Goal: Task Accomplishment & Management: Use online tool/utility

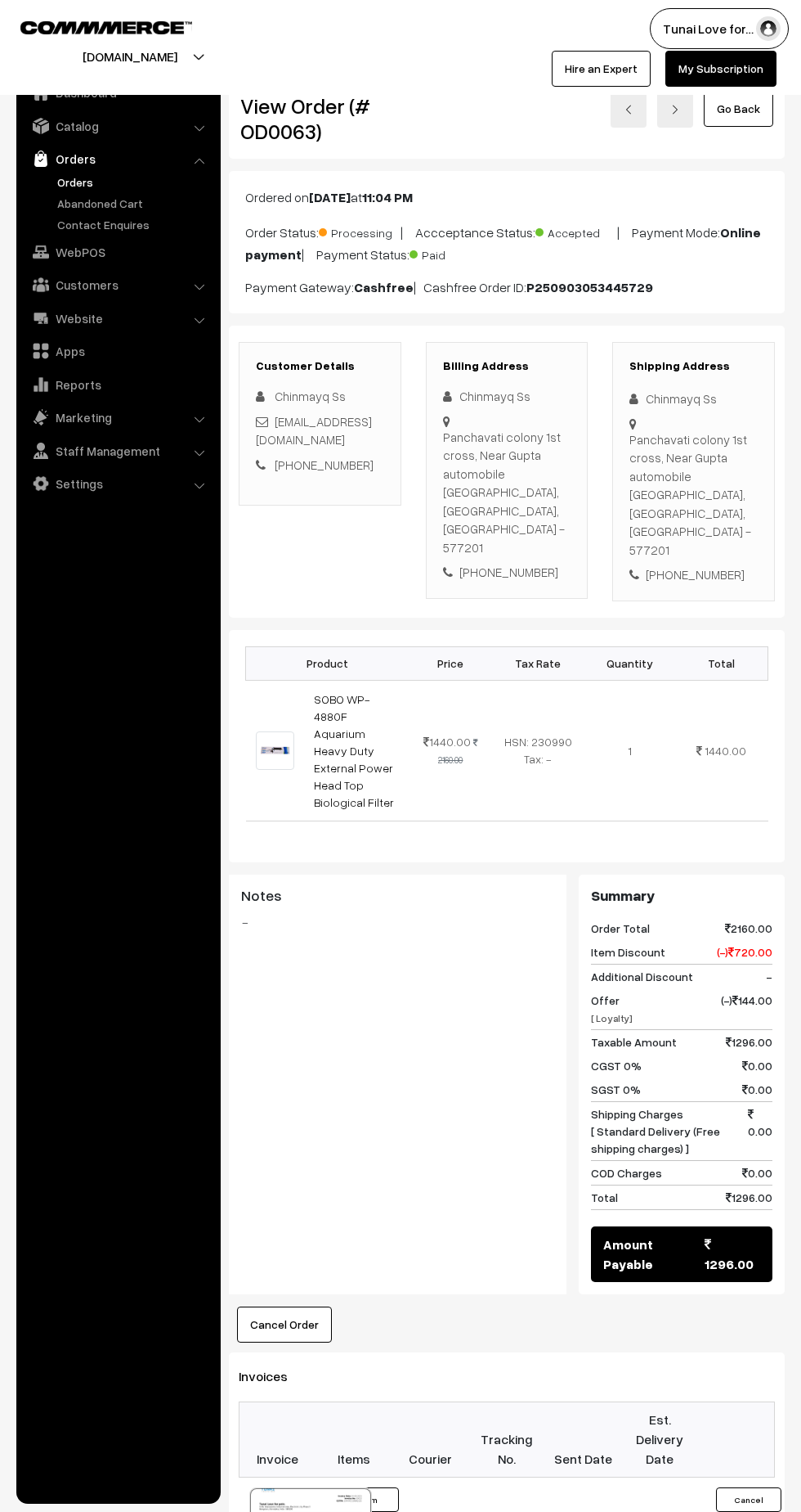
scroll to position [15, 0]
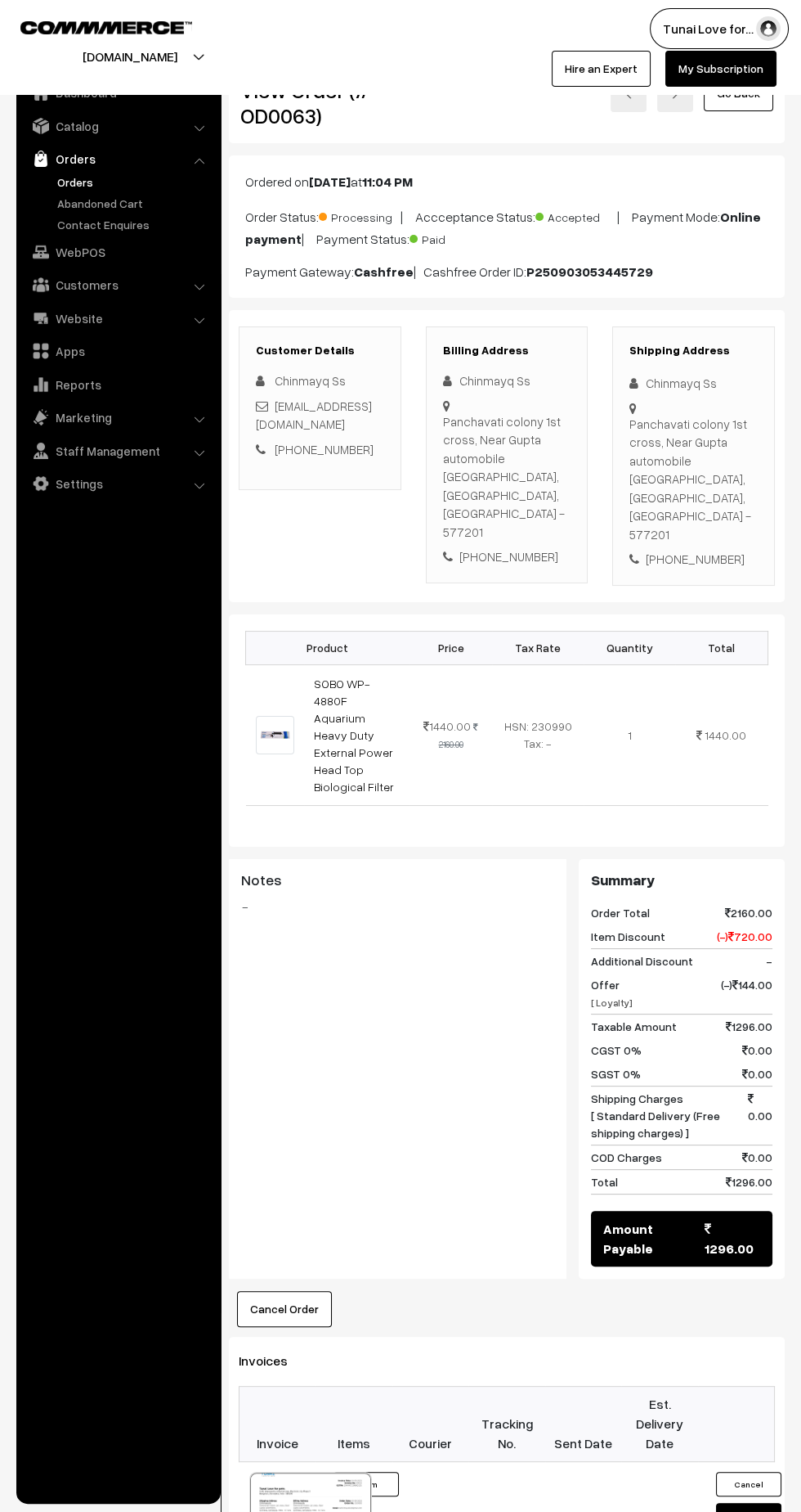
click at [75, 484] on link "Settings" at bounding box center [117, 484] width 195 height 30
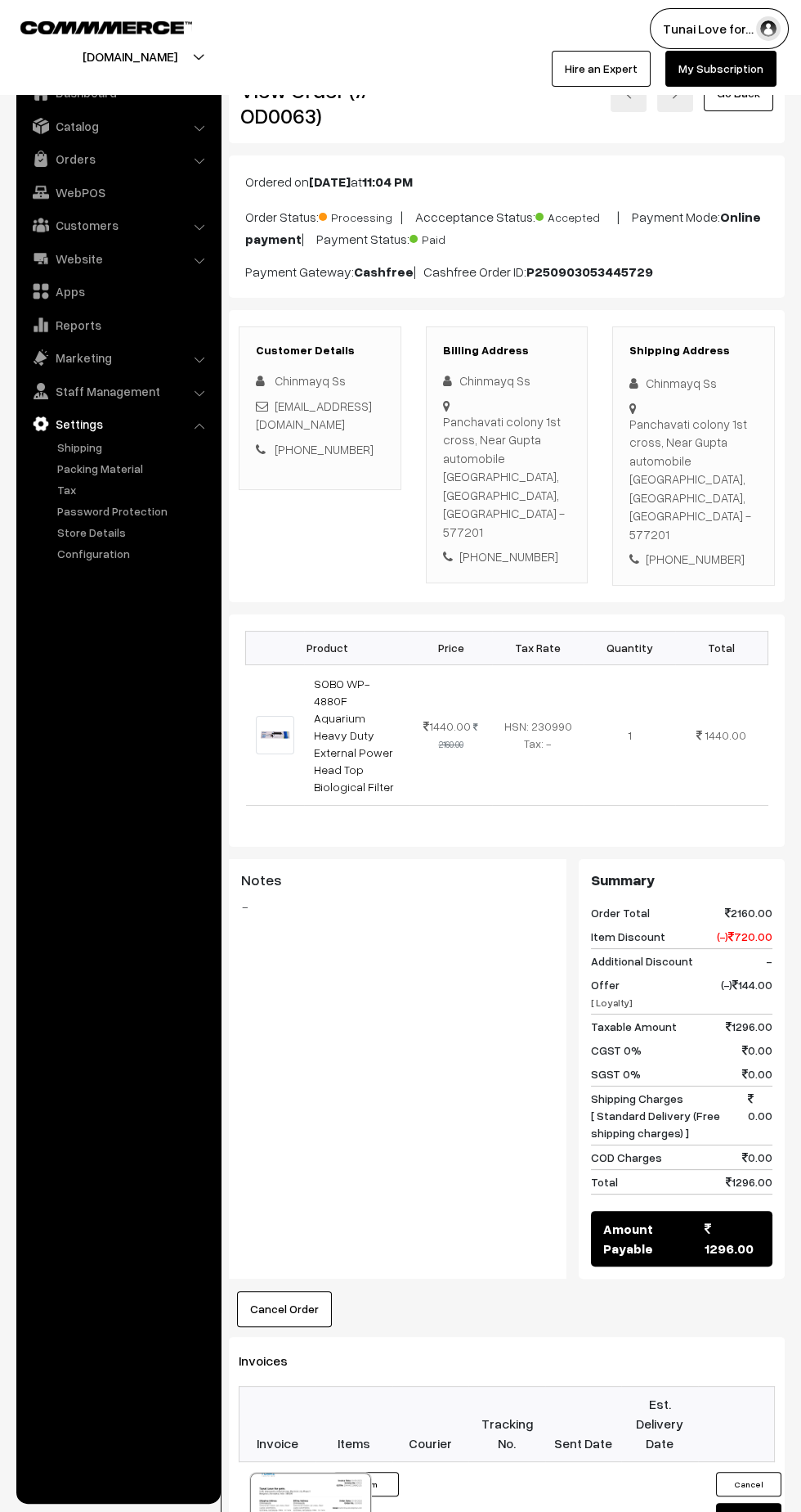
click at [120, 475] on link "Packing Material" at bounding box center [134, 468] width 162 height 17
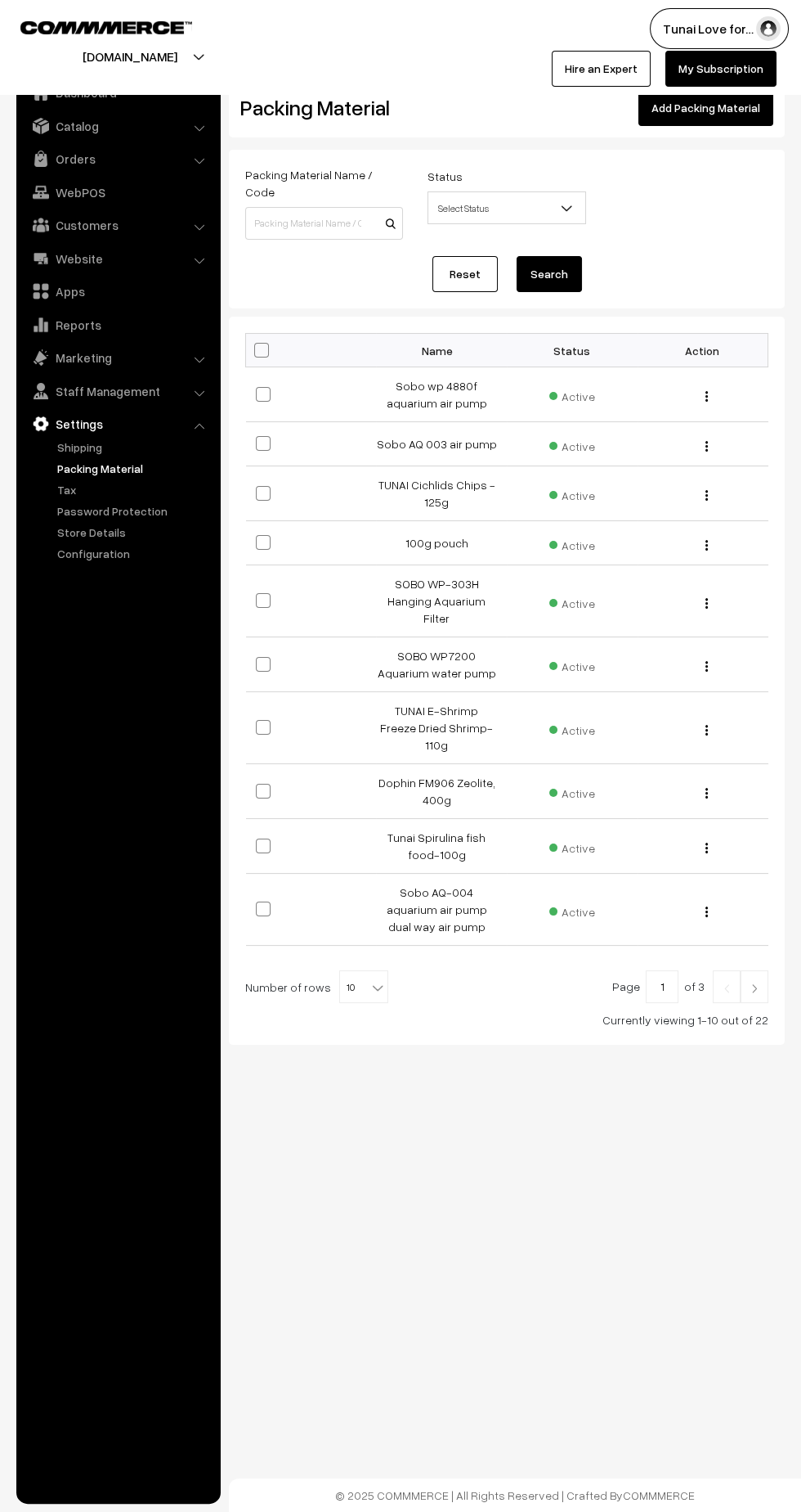
click at [104, 171] on link "Orders" at bounding box center [117, 158] width 195 height 30
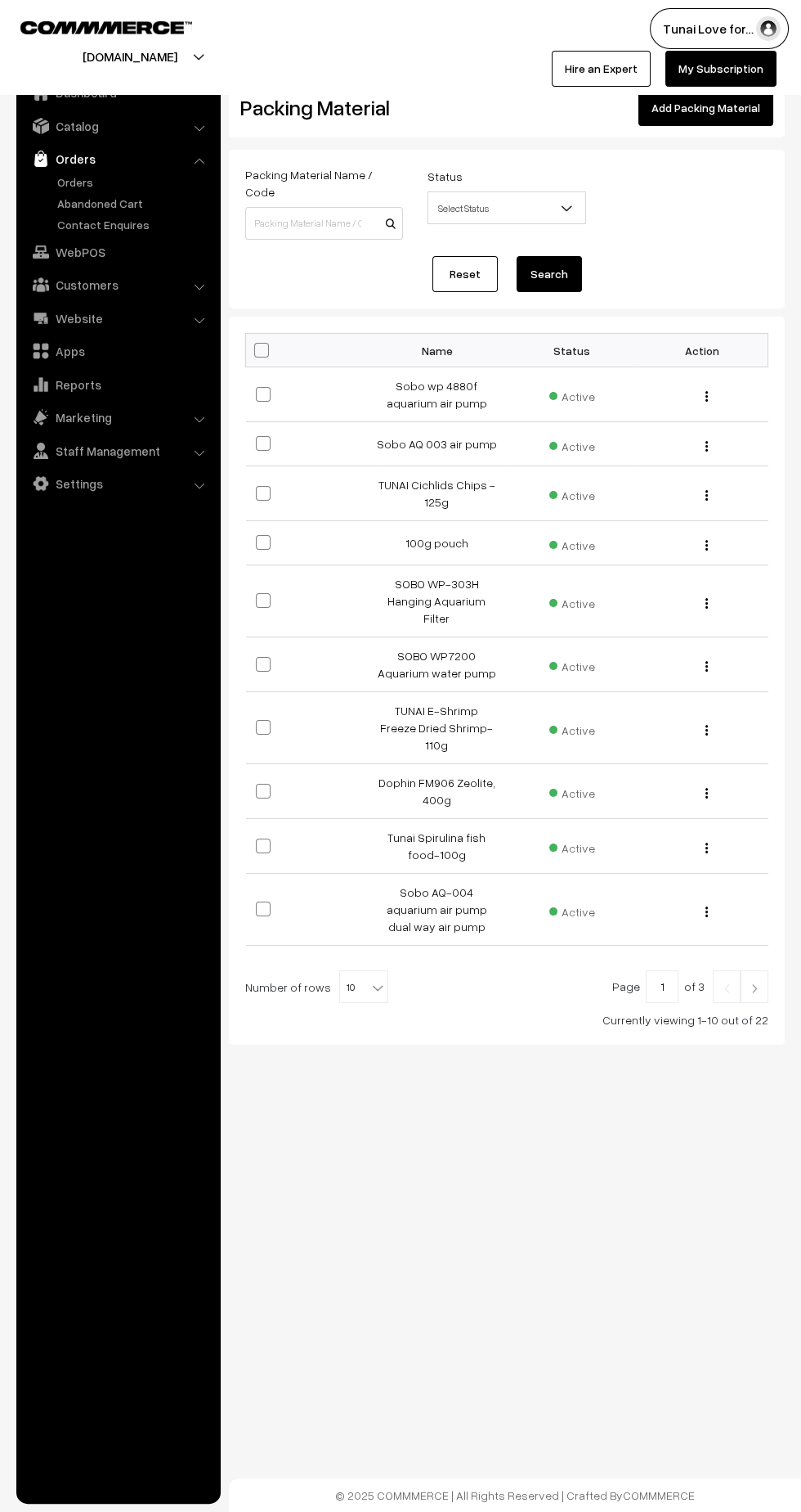
click at [78, 189] on link "Orders" at bounding box center [134, 182] width 162 height 17
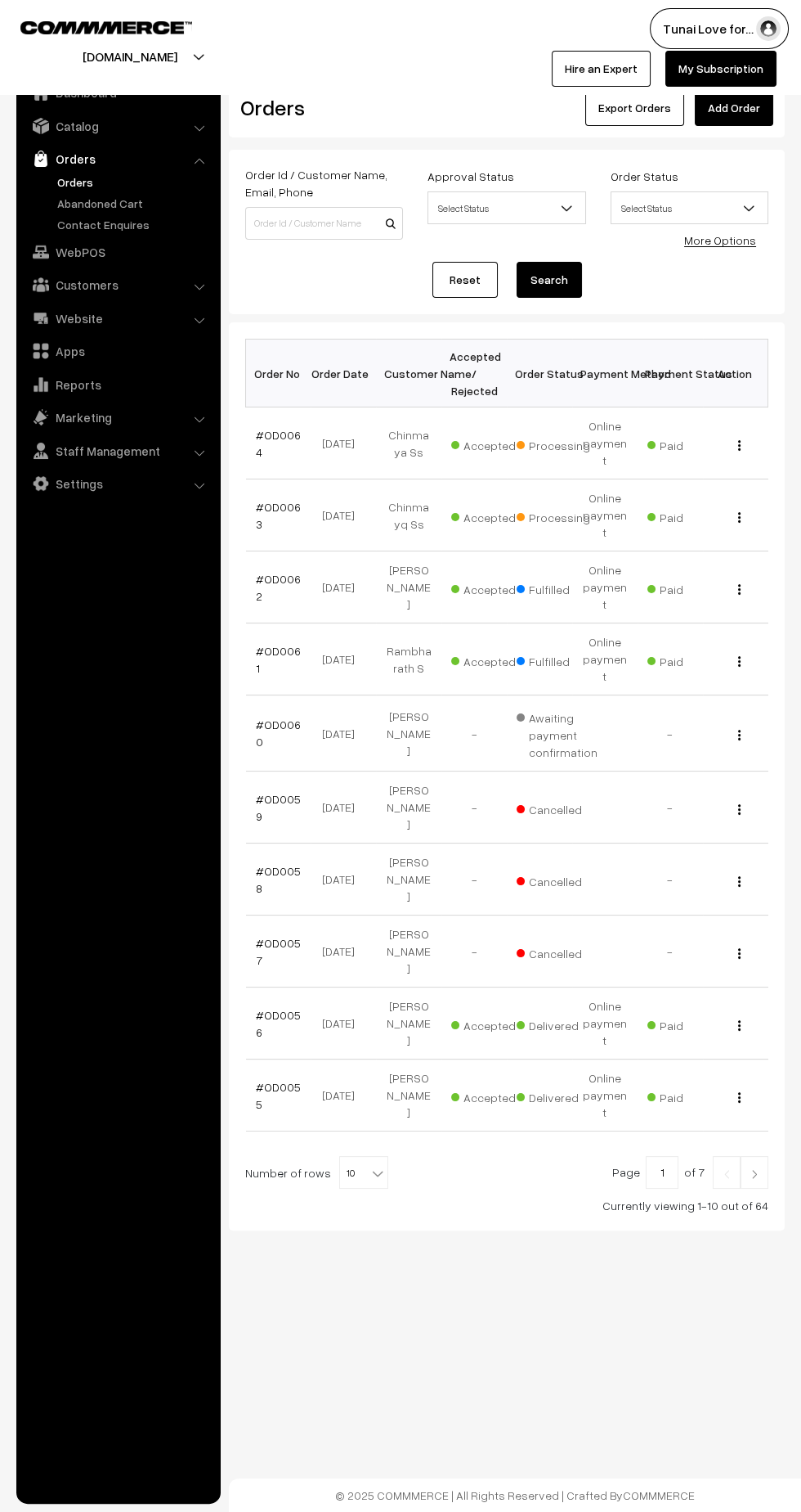
click at [279, 428] on link "#OD0064" at bounding box center [278, 443] width 45 height 31
click at [258, 500] on link "#OD0063" at bounding box center [278, 515] width 45 height 31
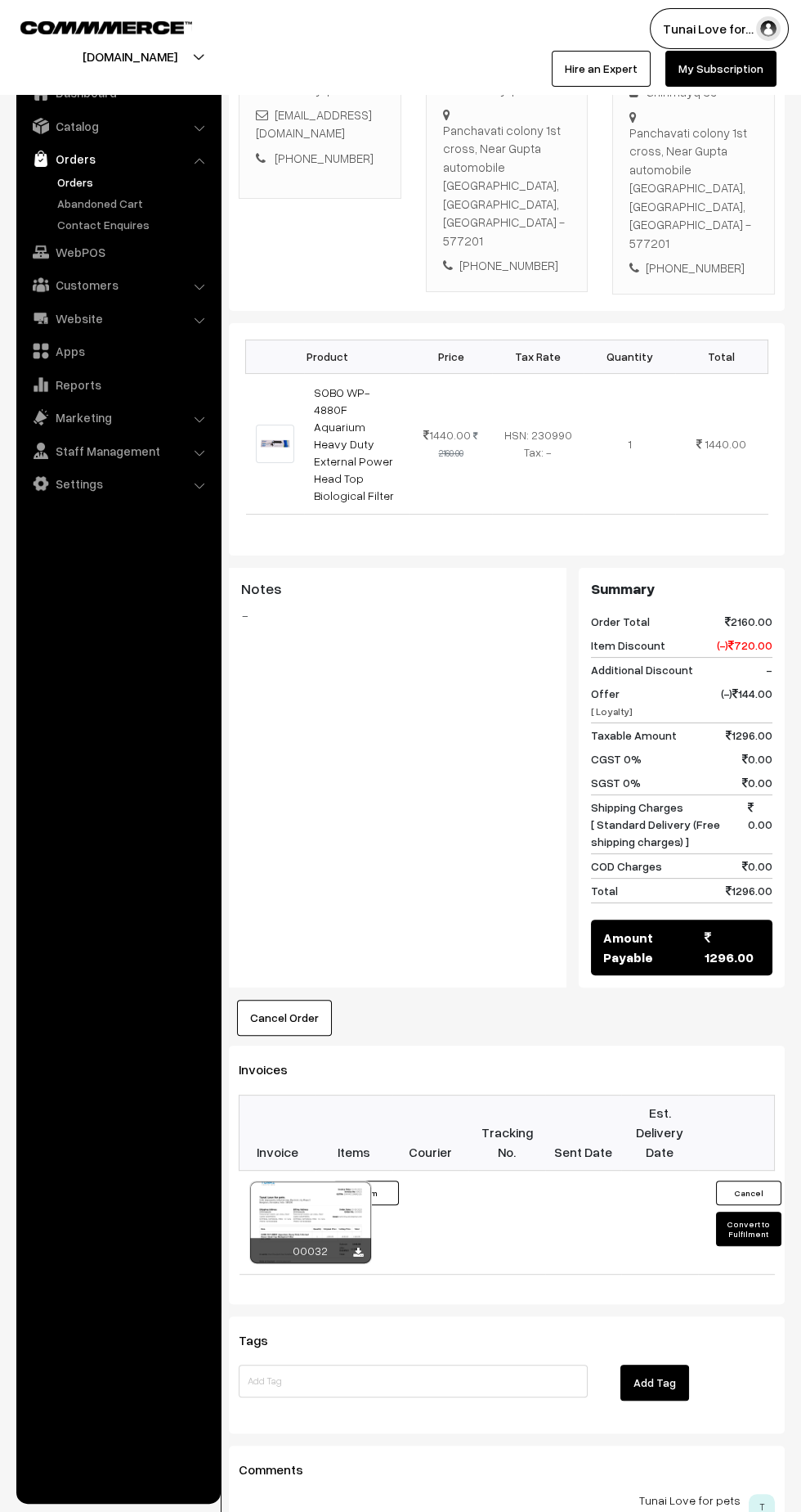
scroll to position [311, 0]
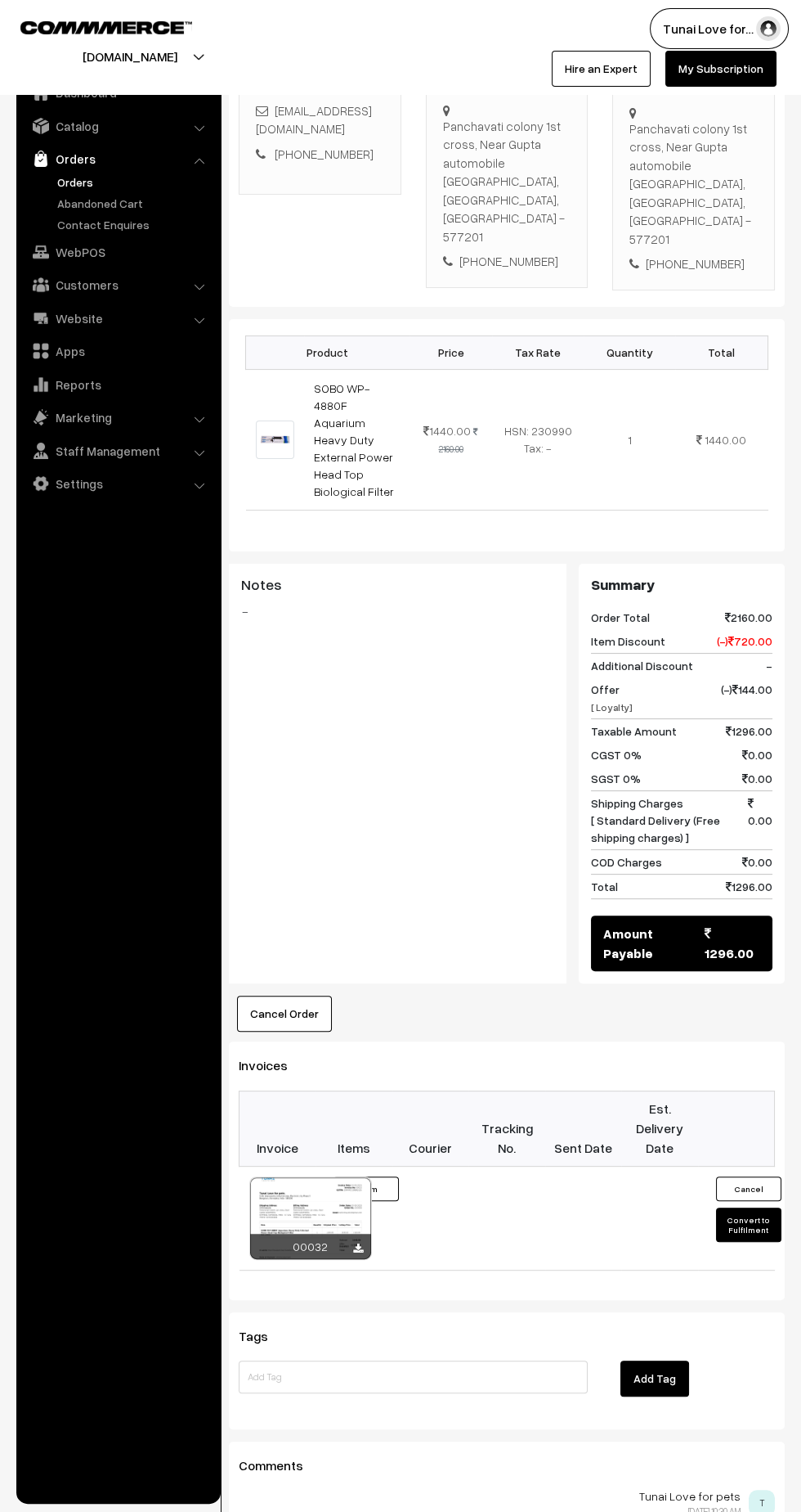
click at [743, 1208] on button "Convert to Fulfilment" at bounding box center [748, 1225] width 65 height 34
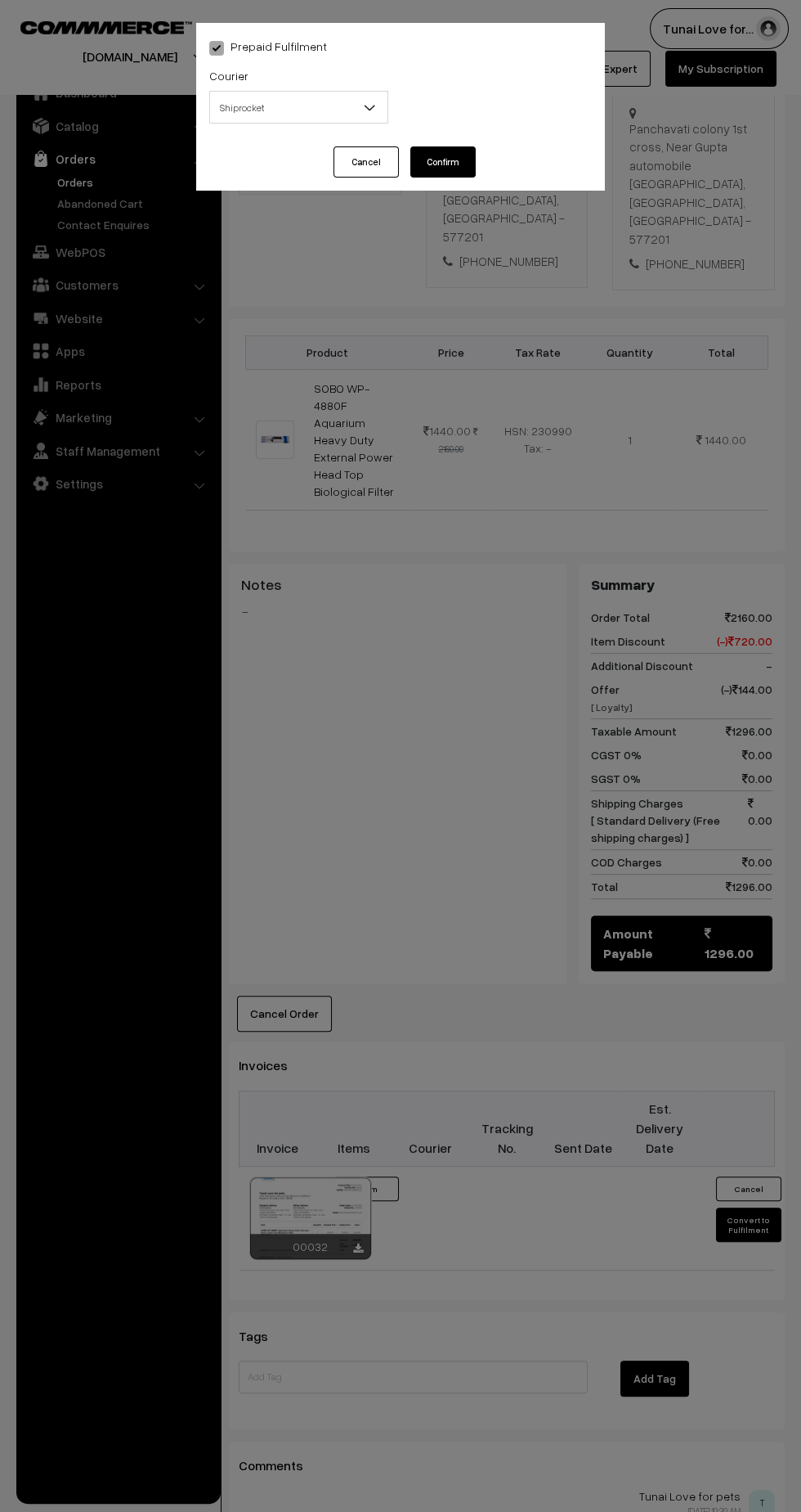
click at [354, 116] on span "Shiprocket" at bounding box center [298, 108] width 178 height 29
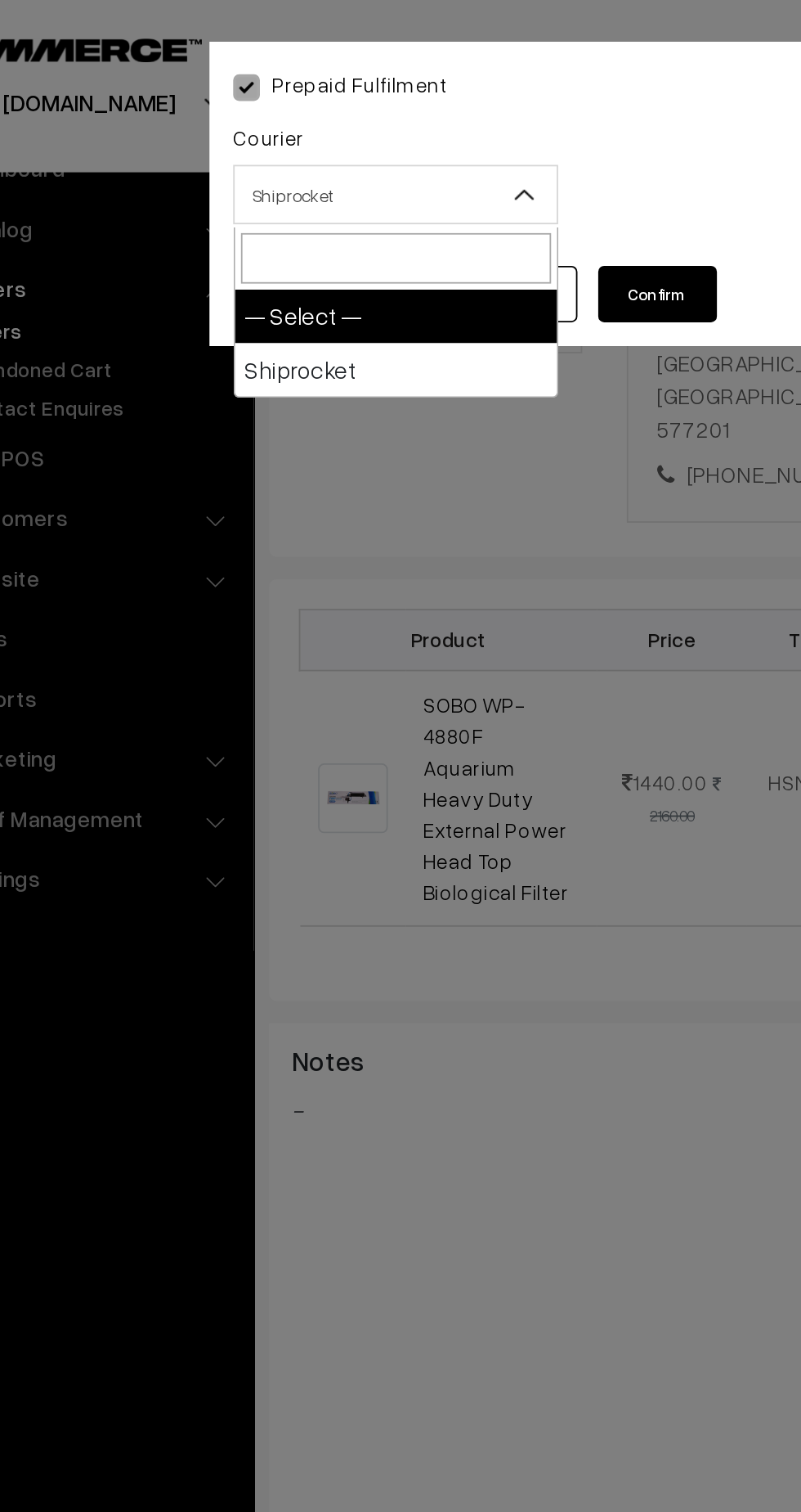
select select "1"
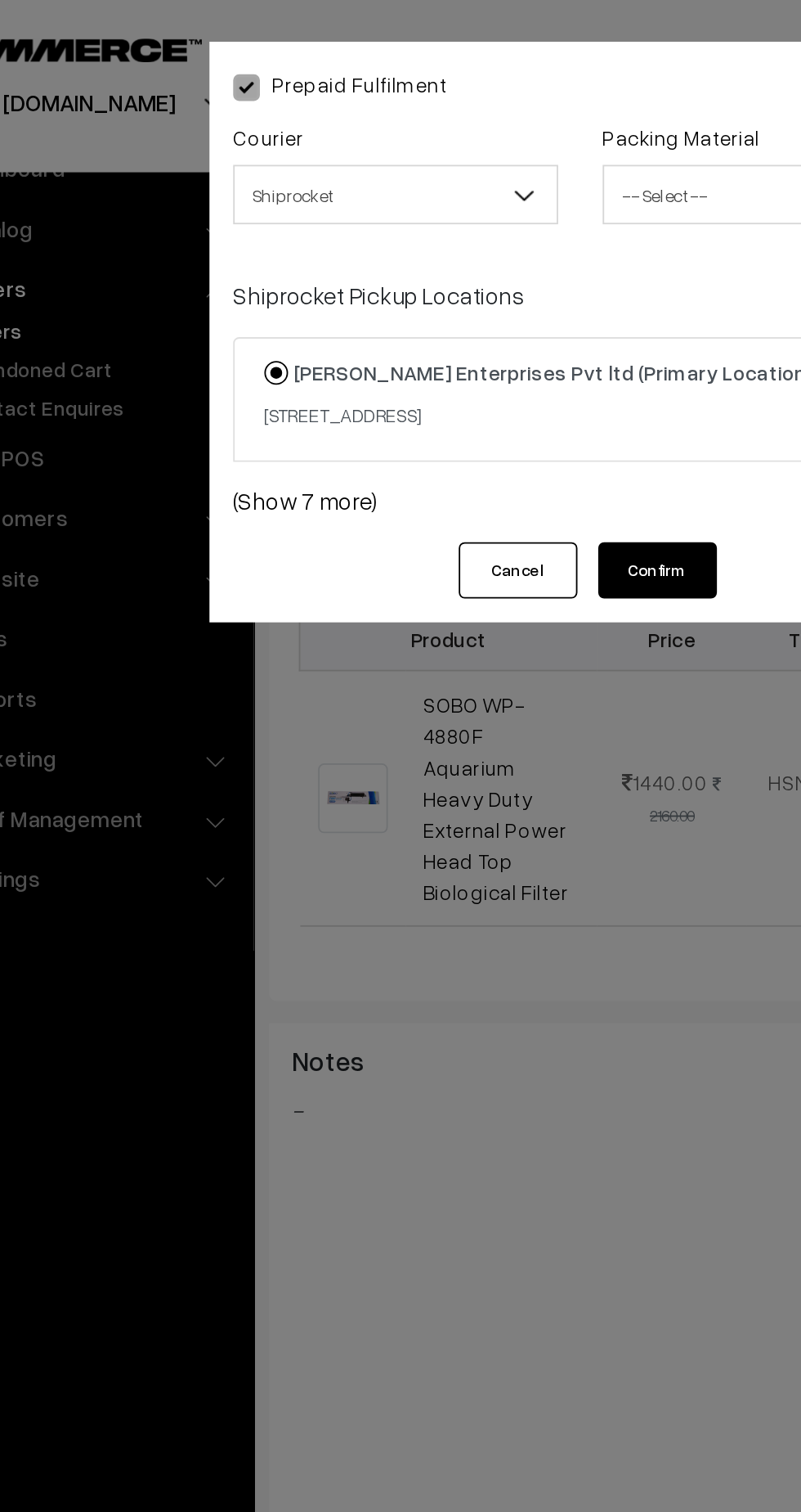
click at [457, 99] on span "-- Select --" at bounding box center [502, 108] width 178 height 29
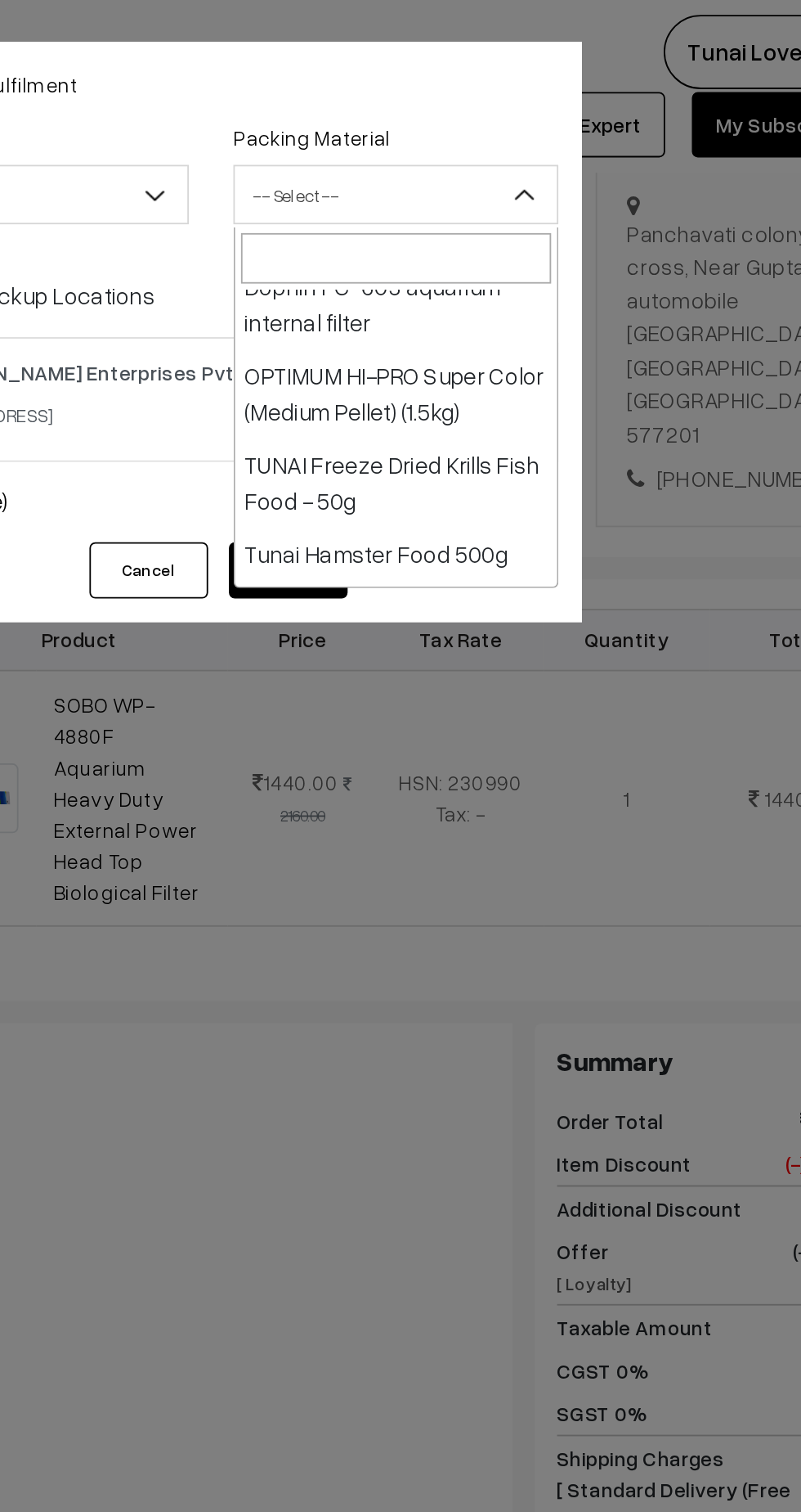
scroll to position [827, 0]
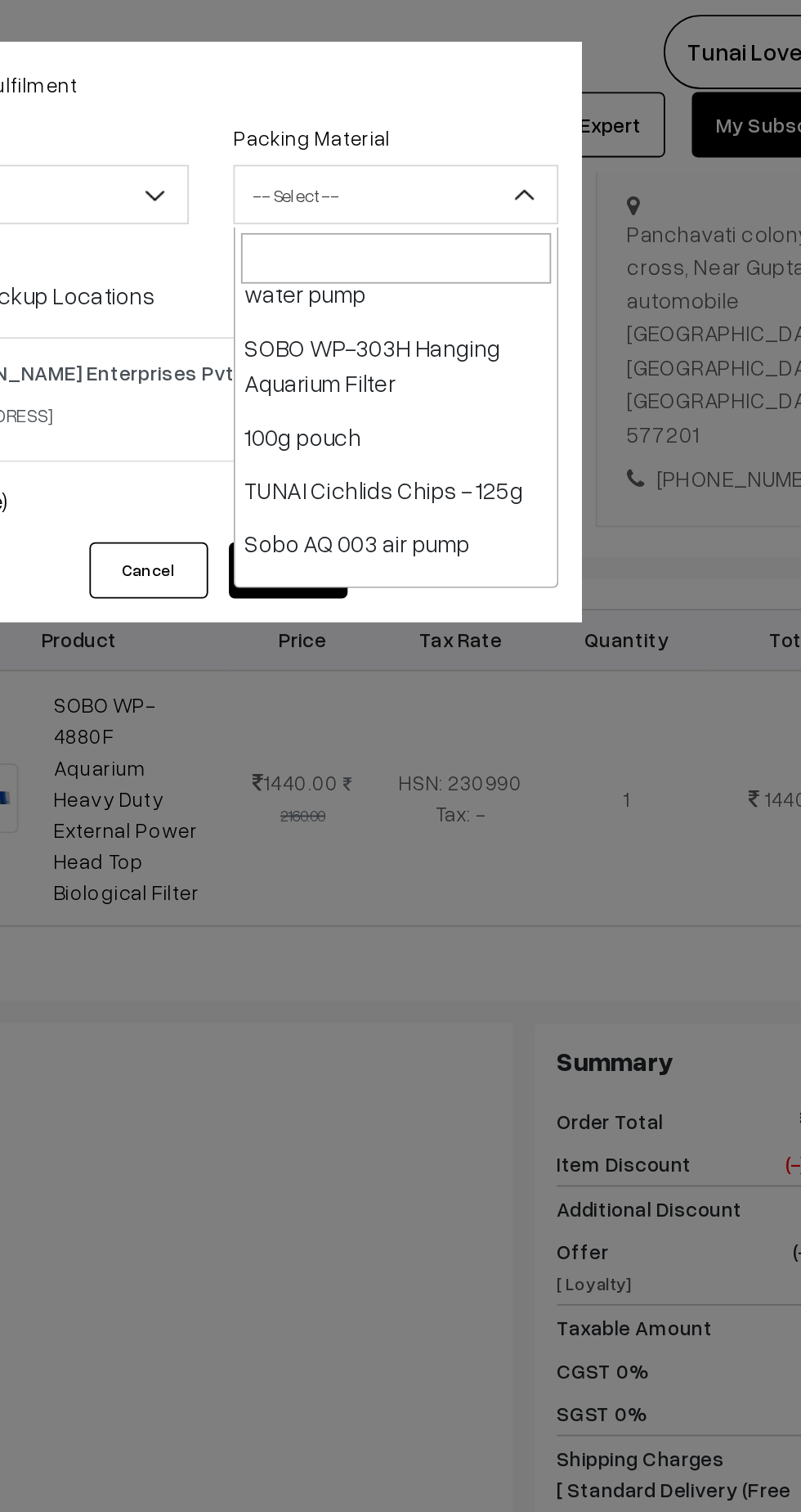
select select "23"
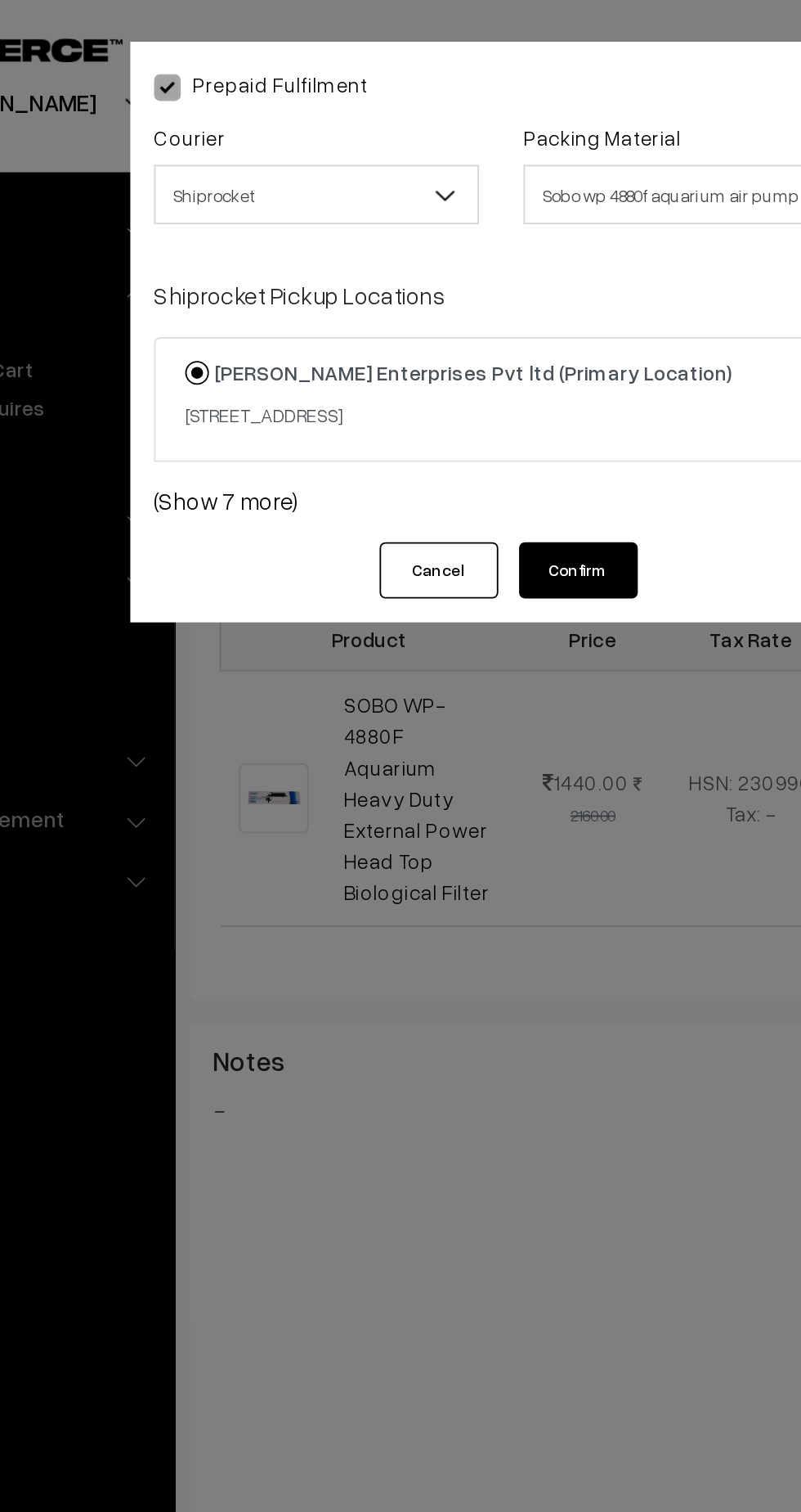
click at [268, 286] on link "(Show 7 more)" at bounding box center [400, 275] width 383 height 20
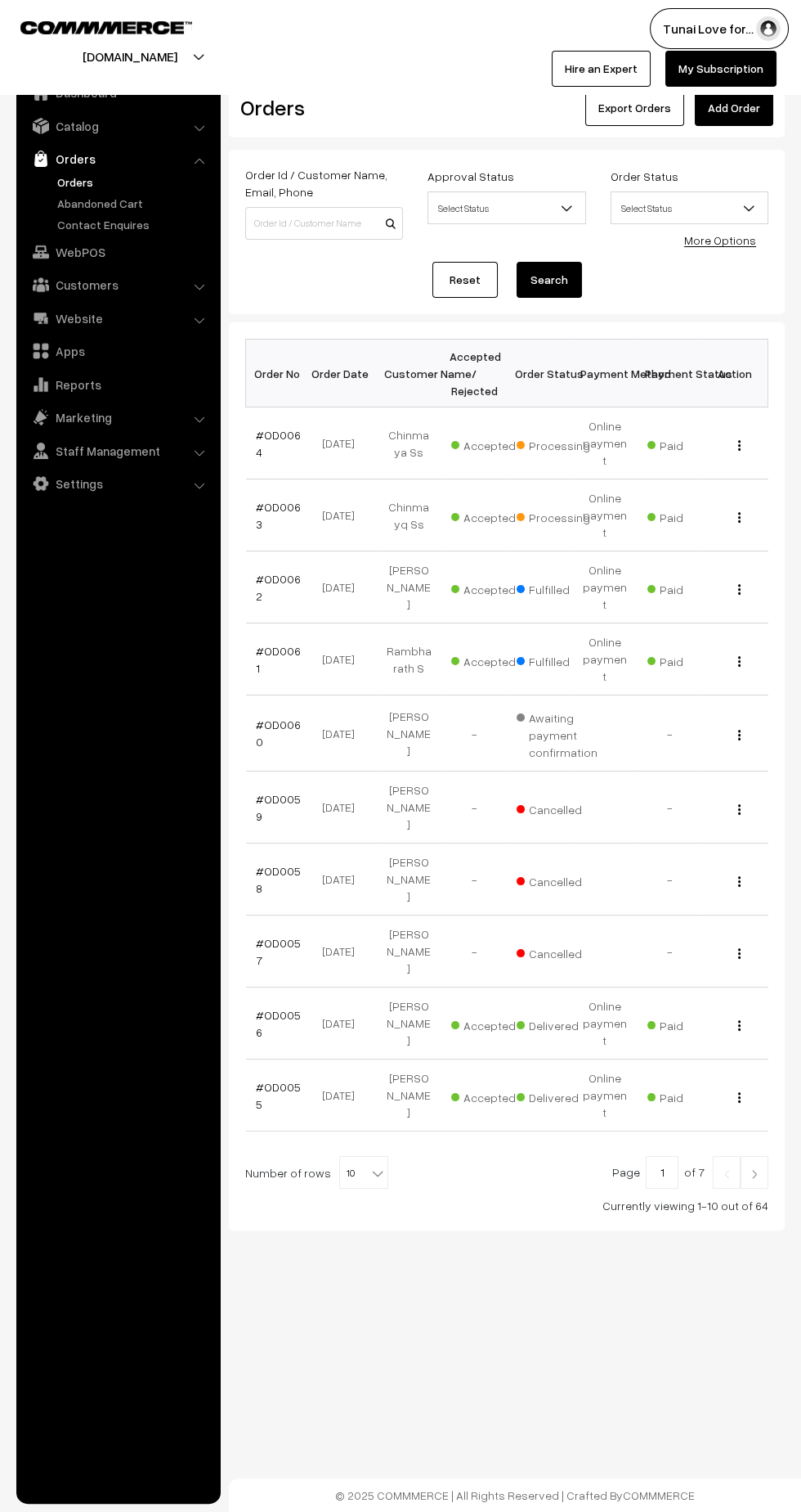
click at [258, 500] on link "#OD0063" at bounding box center [278, 515] width 45 height 31
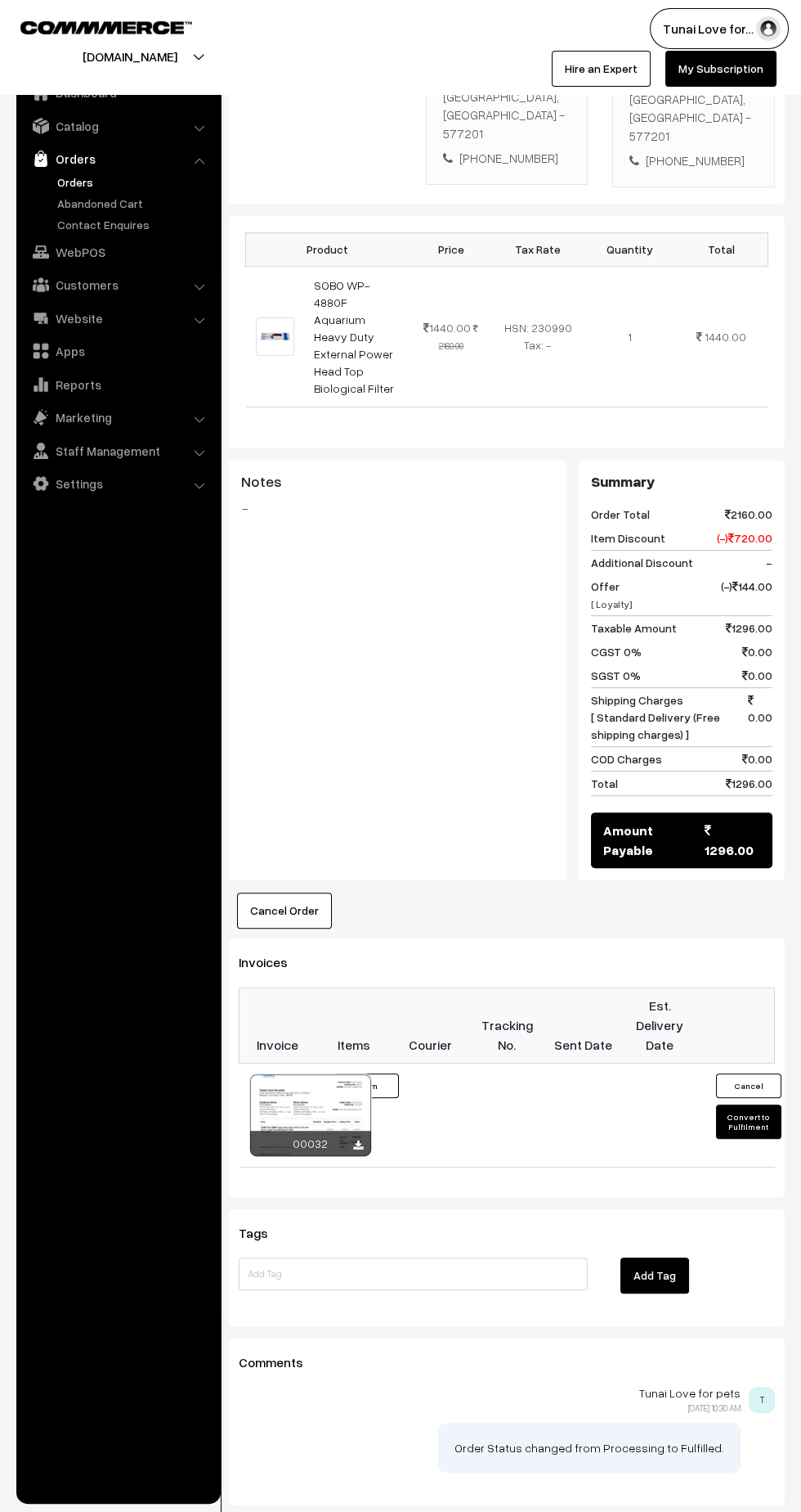
scroll to position [414, 0]
click at [743, 1105] on button "Convert to Fulfilment" at bounding box center [748, 1122] width 65 height 34
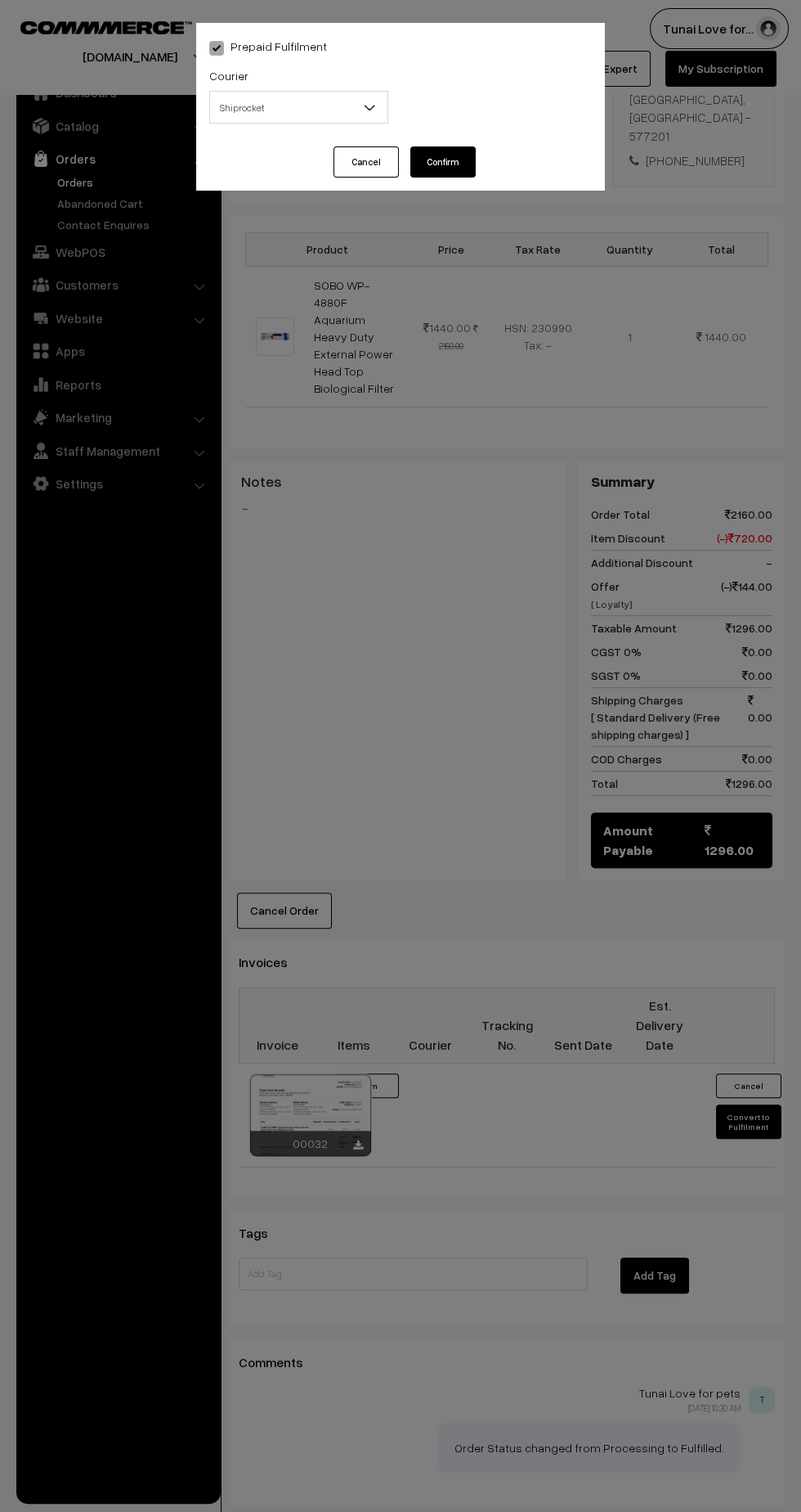
click at [355, 116] on span "Shiprocket" at bounding box center [298, 108] width 178 height 29
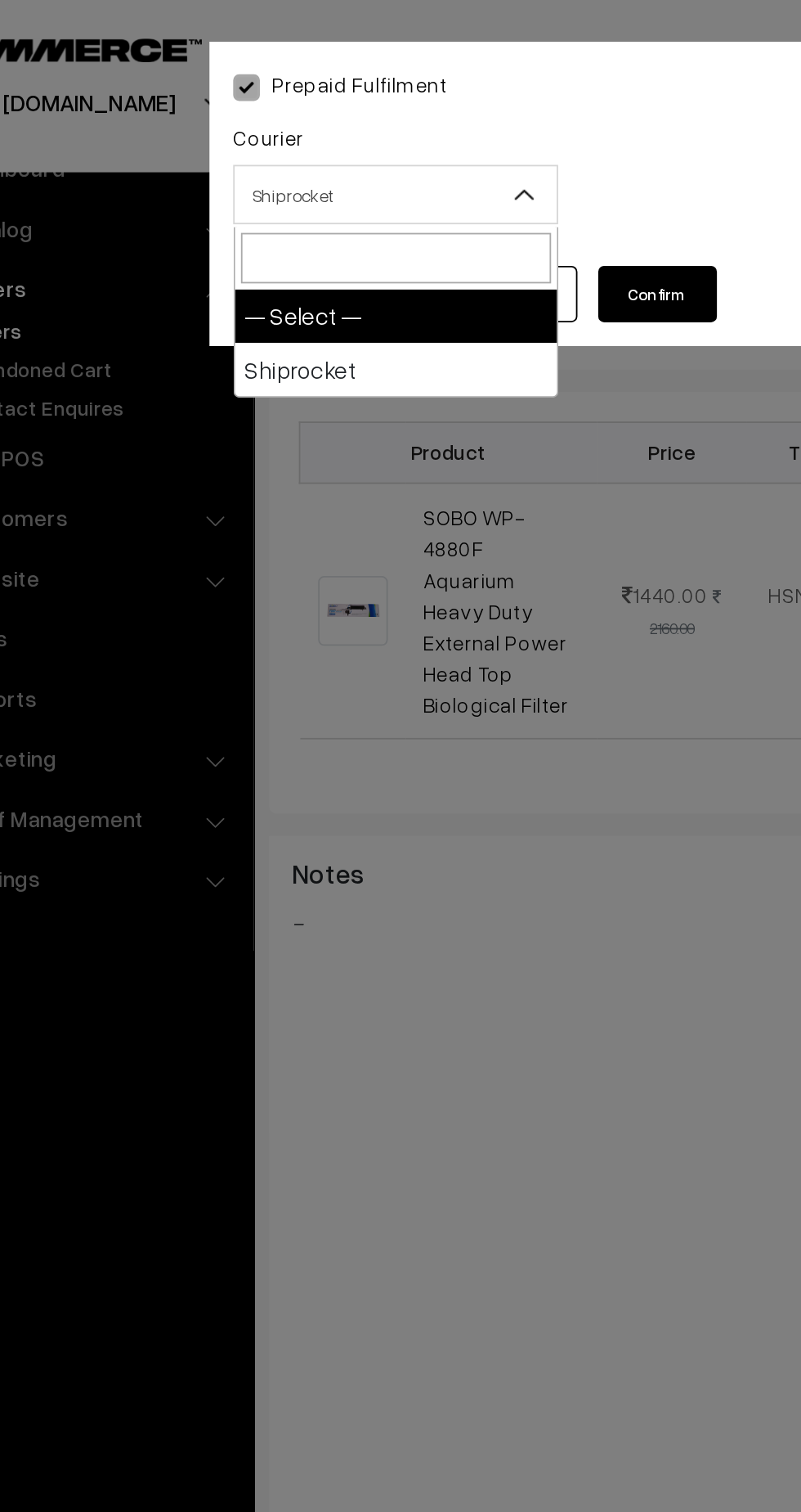
select select "1"
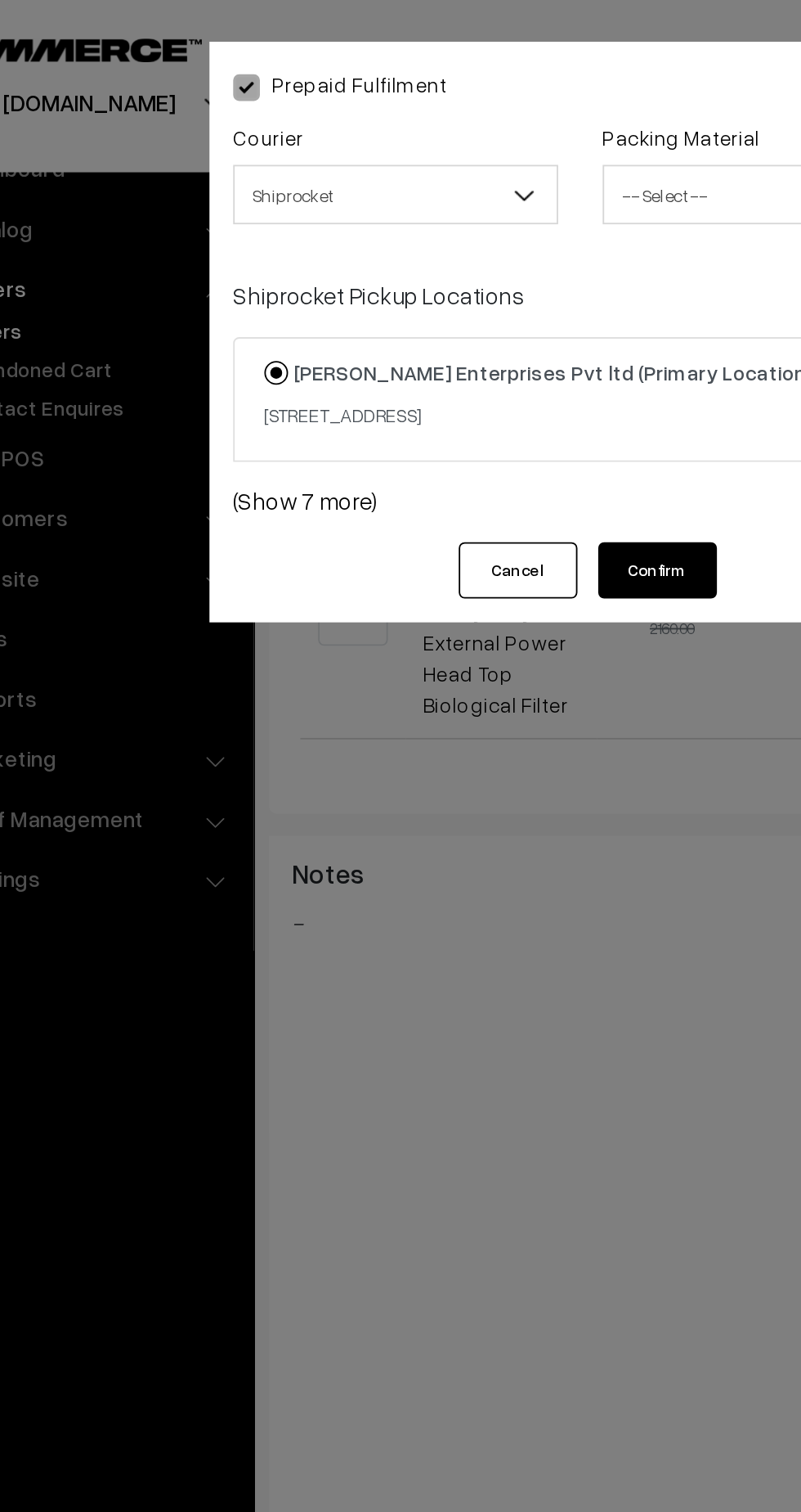
click at [475, 110] on span "-- Select --" at bounding box center [502, 108] width 178 height 29
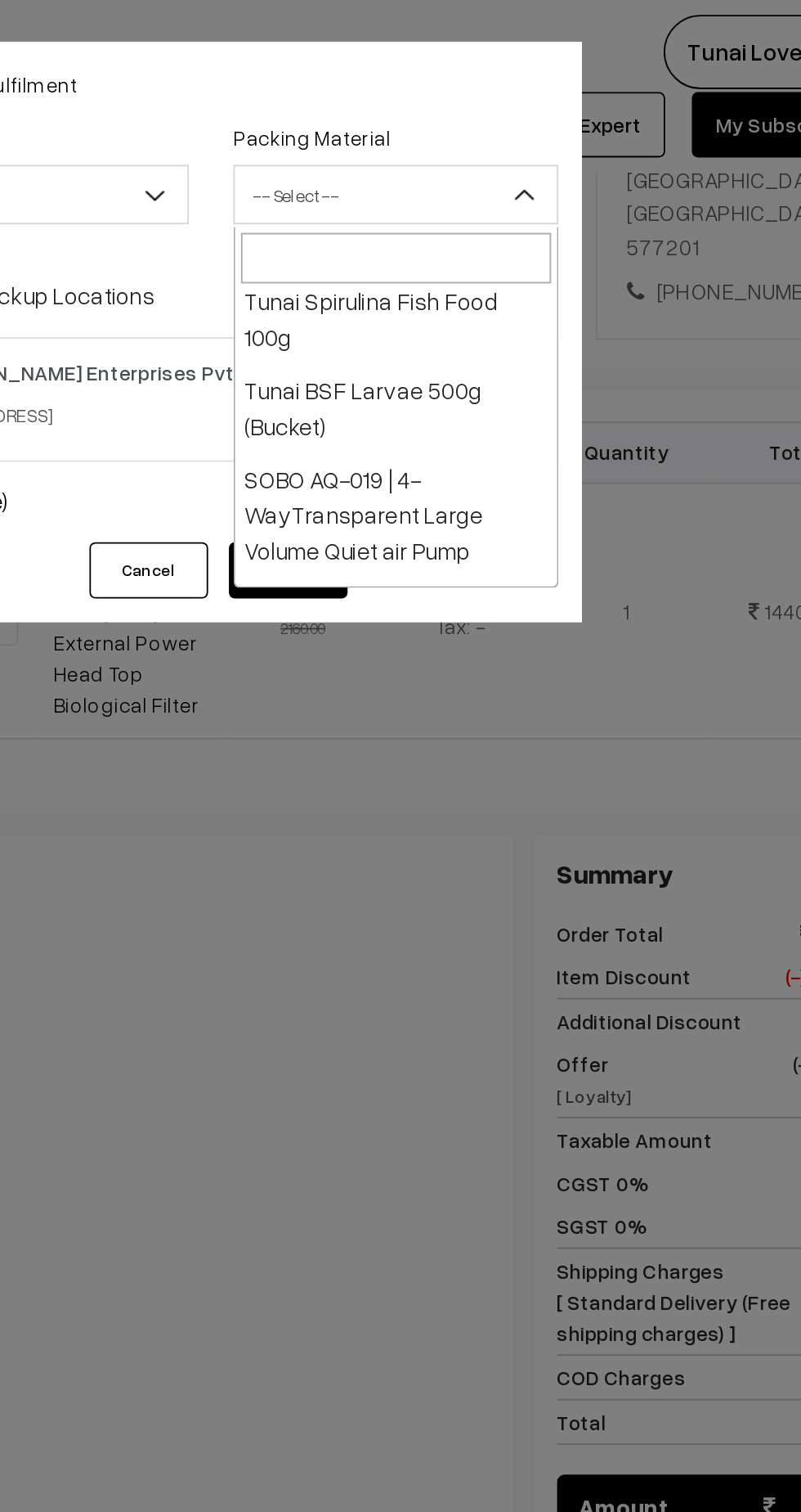
scroll to position [827, 0]
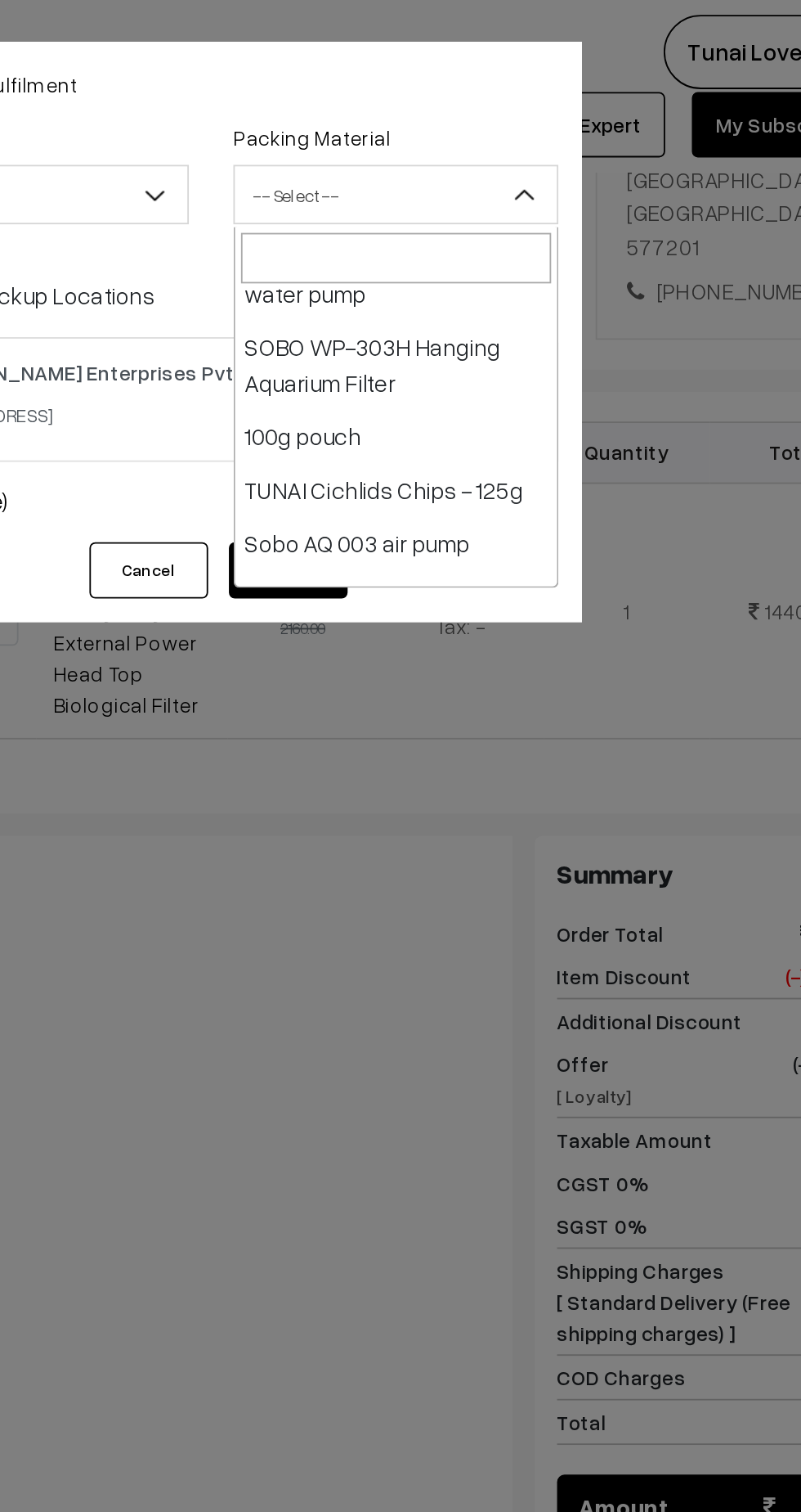
select select "23"
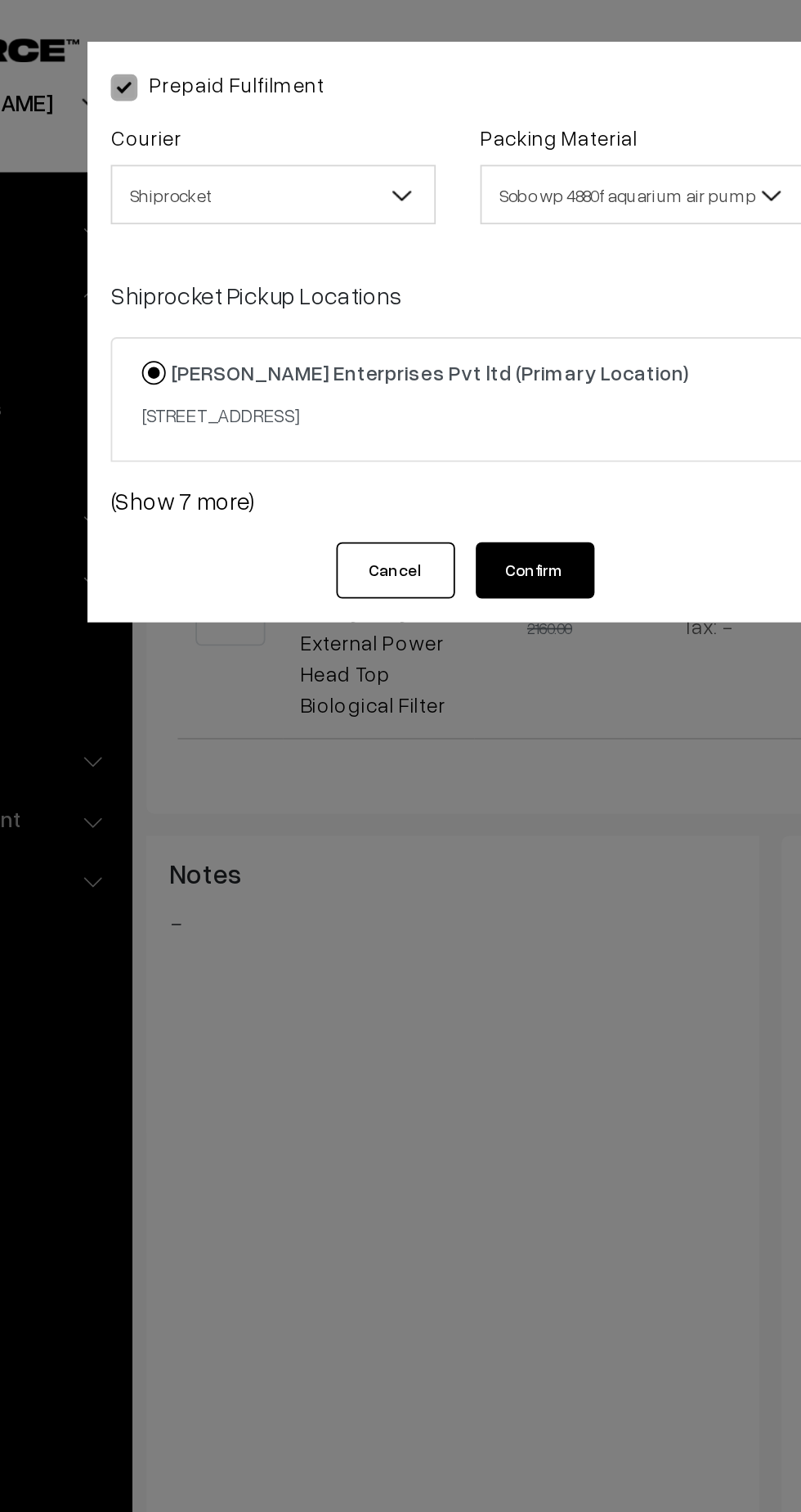
click at [260, 286] on link "(Show 7 more)" at bounding box center [400, 275] width 383 height 20
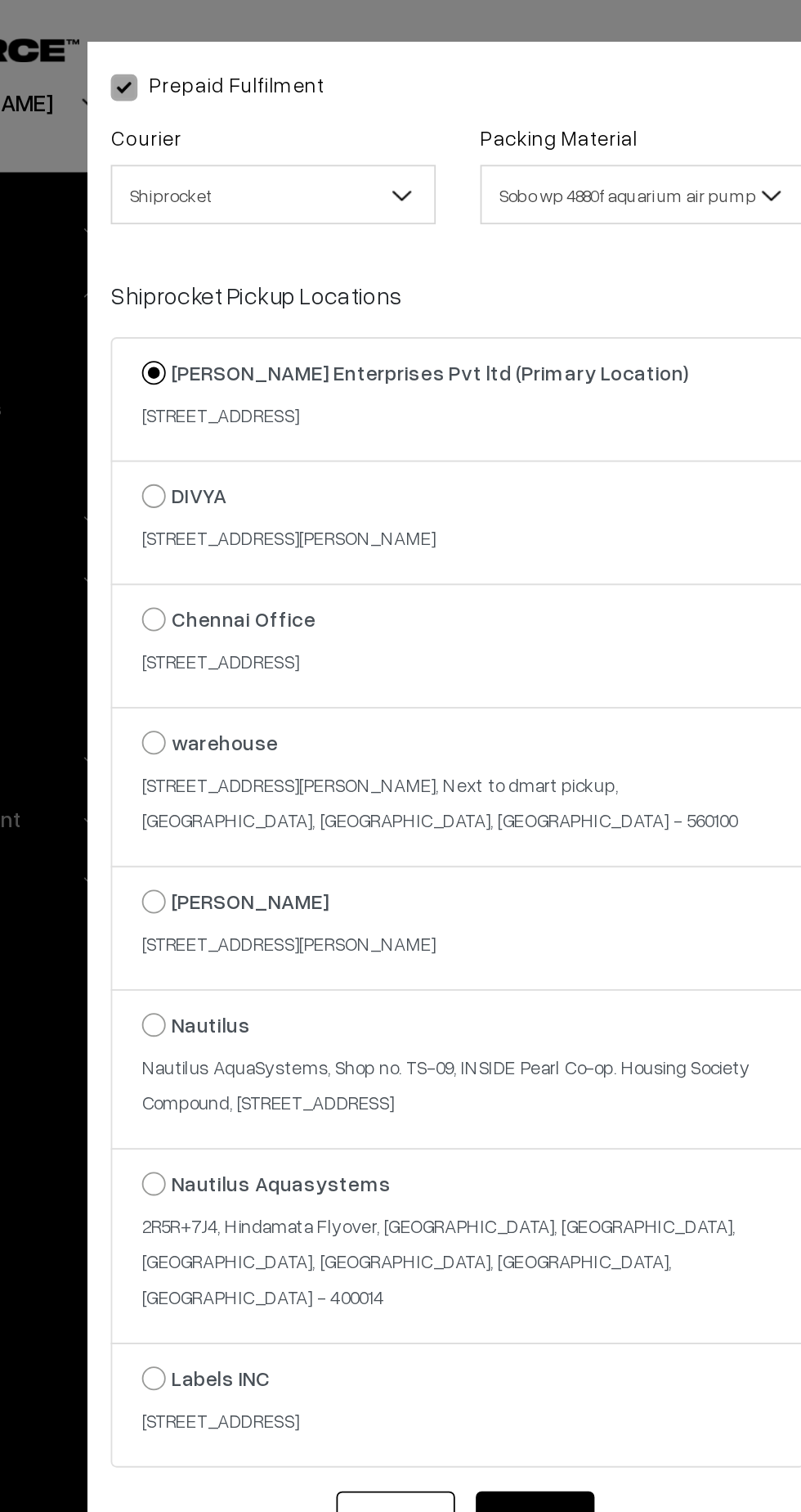
click at [322, 373] on label "Chennai Office 8/119, 2nd Floor, Kavimani St, Mogappair West, Mogappair,, pazha…" at bounding box center [274, 353] width 96 height 41
click at [229, 335] on input "Chennai Office 8/119, 2nd Floor, Kavimani St, Mogappair West, Mogappair,, pazha…" at bounding box center [223, 329] width 11 height 11
radio input "true"
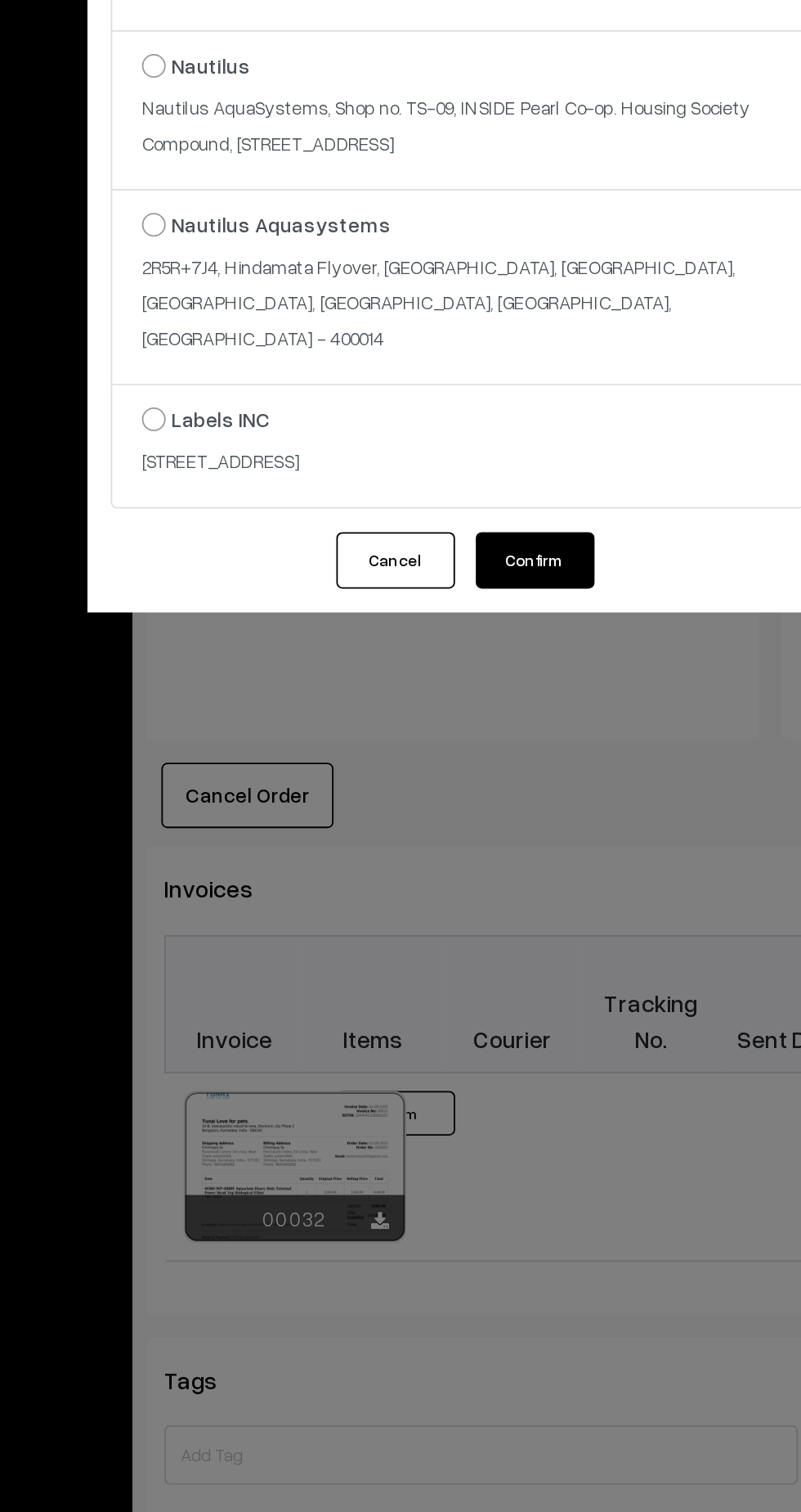
scroll to position [359, 0]
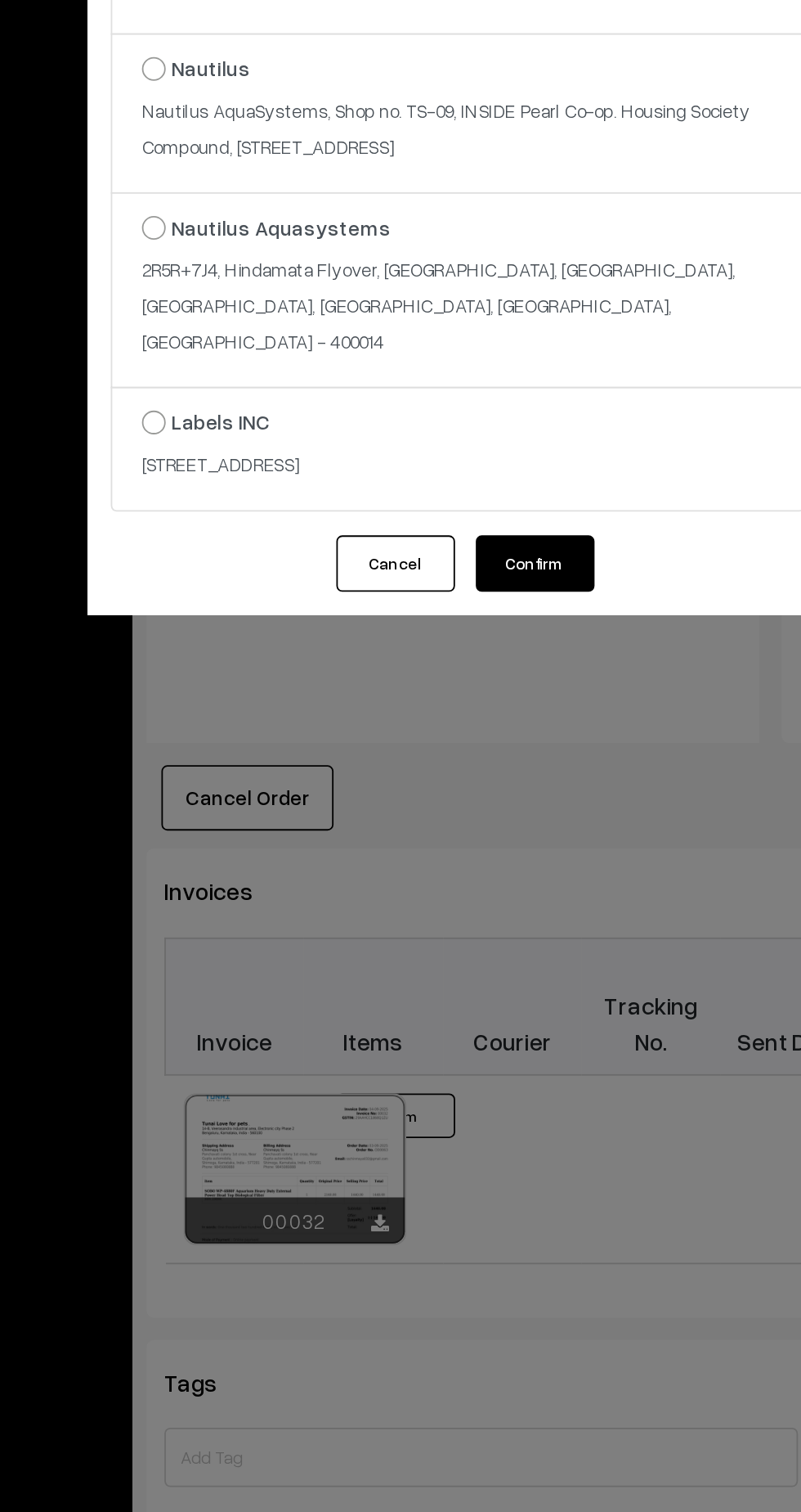
click at [438, 852] on button "Confirm" at bounding box center [443, 836] width 65 height 31
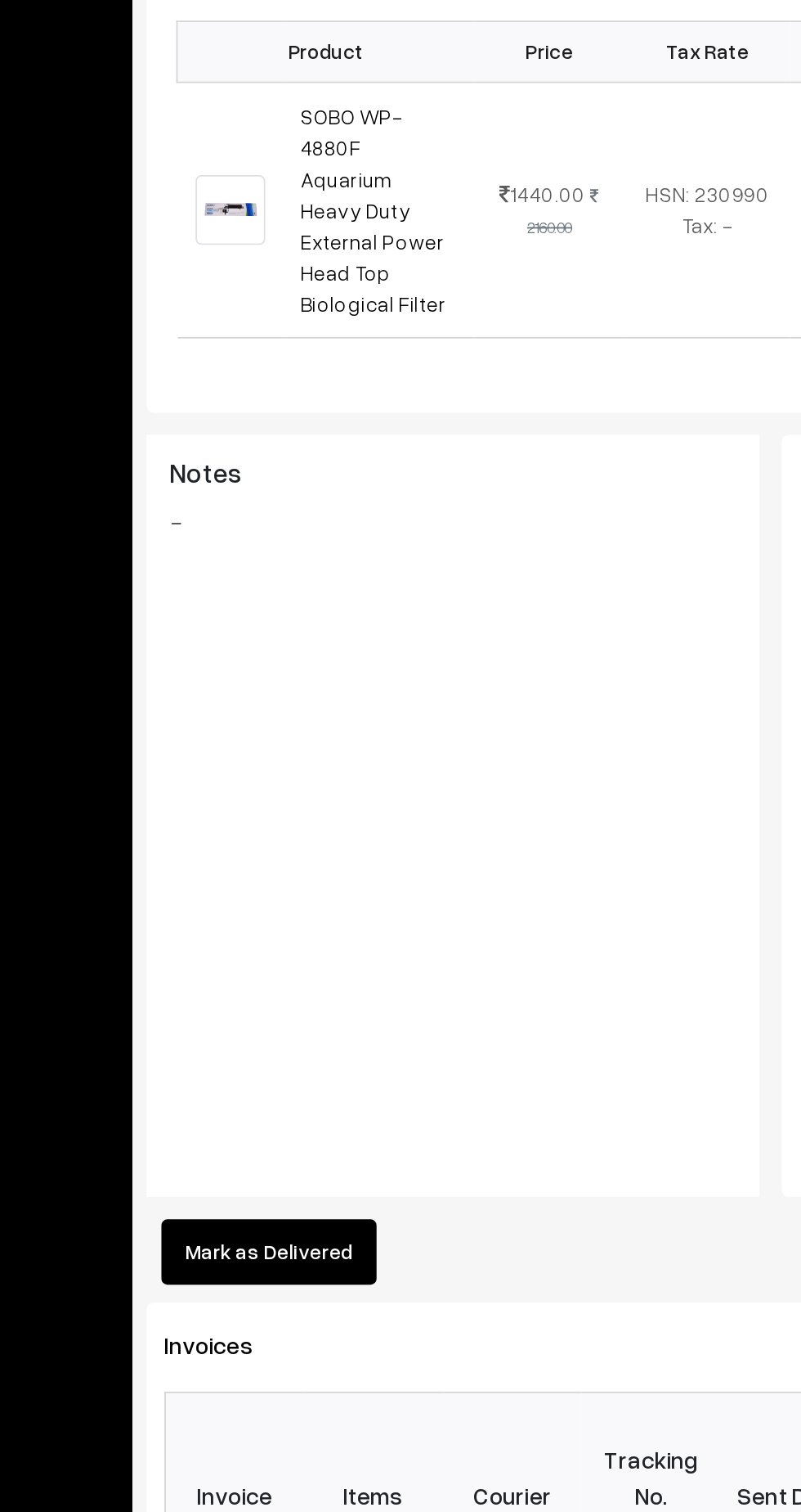
scroll to position [60, 0]
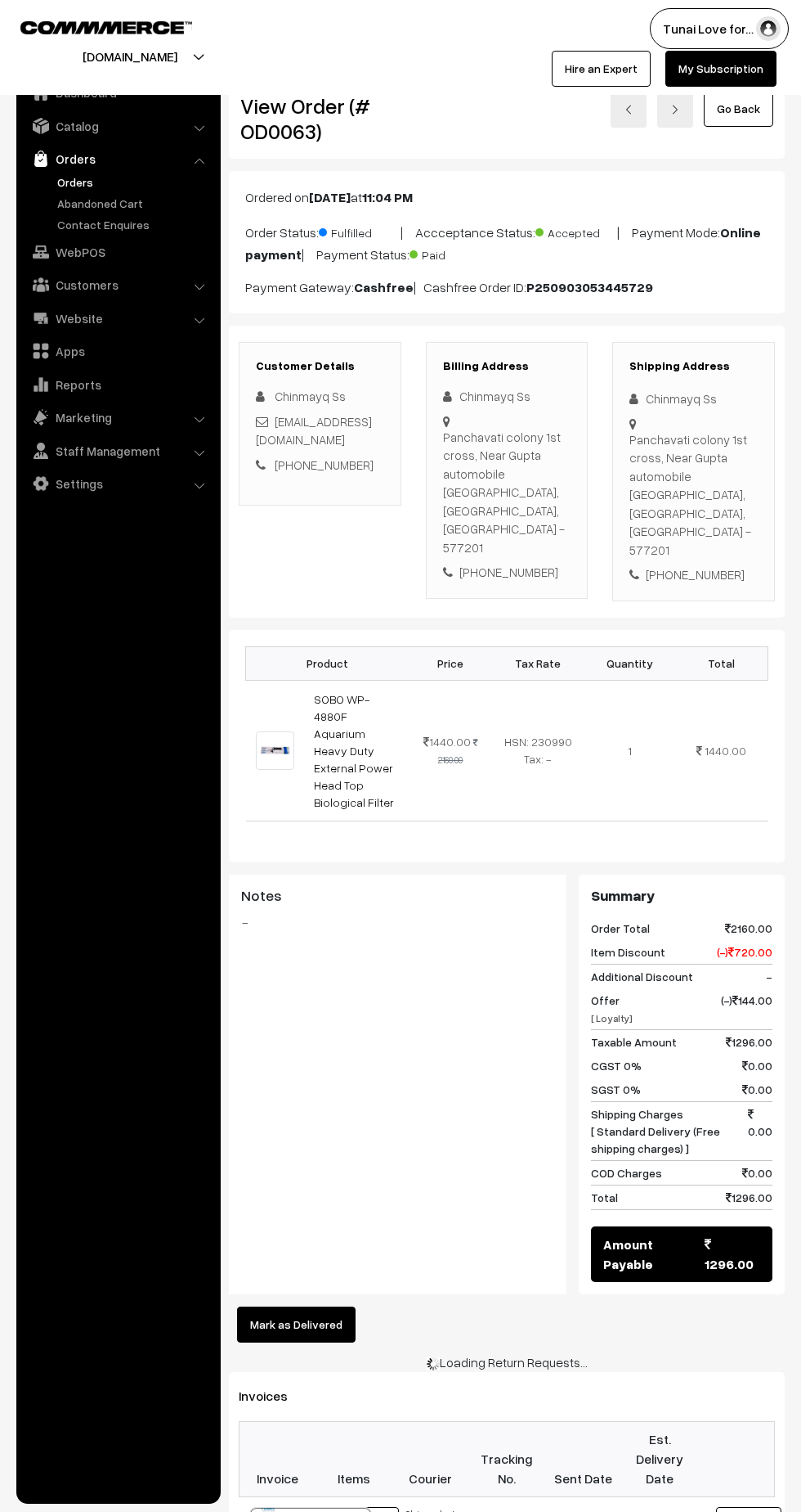
scroll to position [60, 0]
